Goal: Task Accomplishment & Management: Use online tool/utility

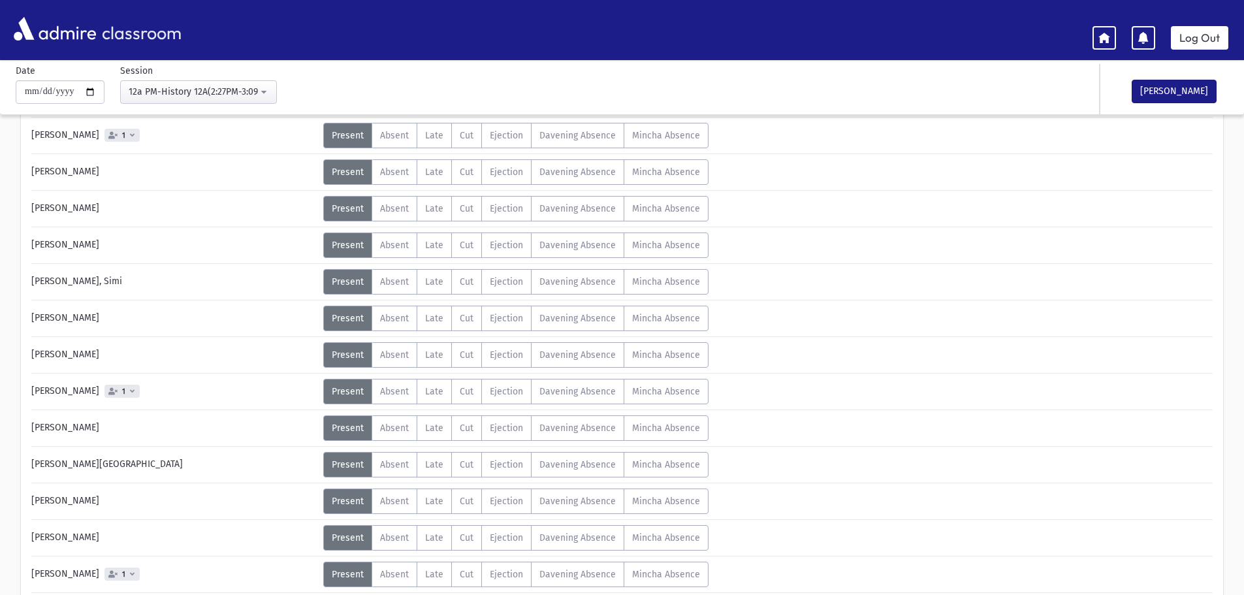
scroll to position [261, 0]
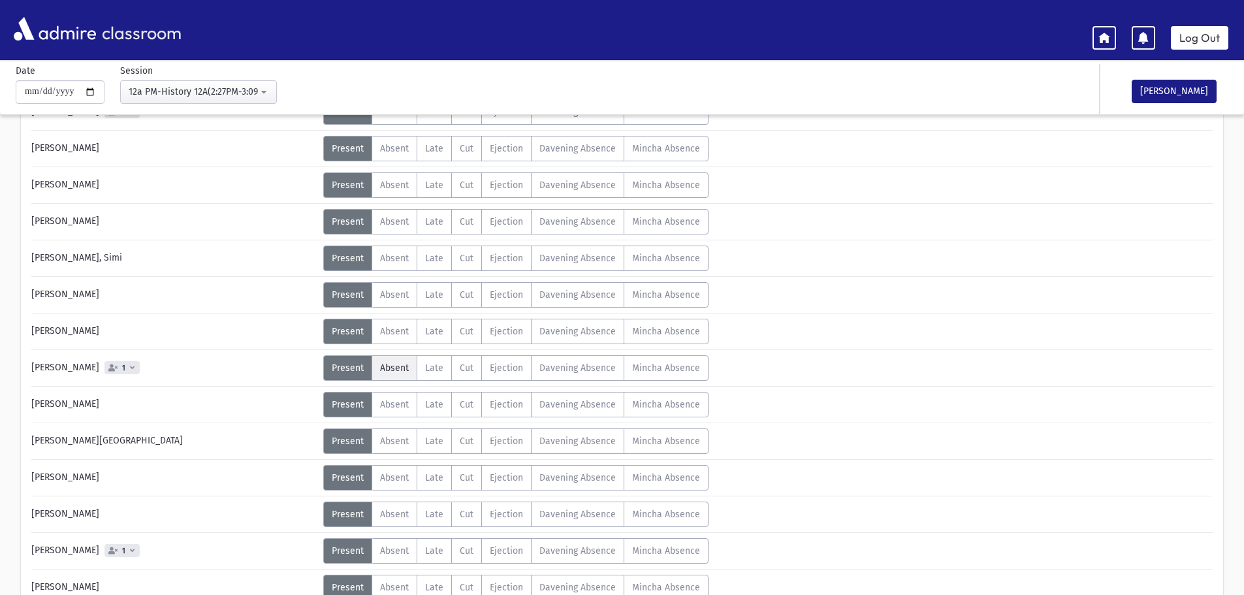
click at [379, 376] on label "Absent A" at bounding box center [395, 367] width 46 height 25
click at [1156, 98] on button "[PERSON_NAME]" at bounding box center [1173, 92] width 85 height 24
